Goal: Information Seeking & Learning: Learn about a topic

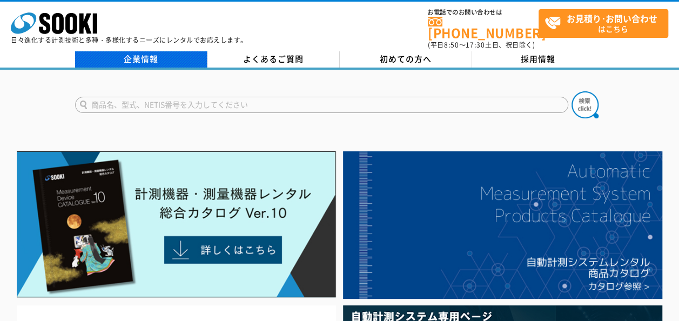
click at [153, 55] on link "企業情報" at bounding box center [141, 59] width 132 height 16
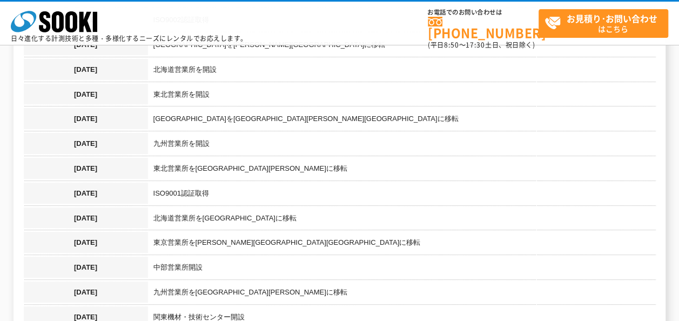
scroll to position [757, 0]
